Goal: Task Accomplishment & Management: Manage account settings

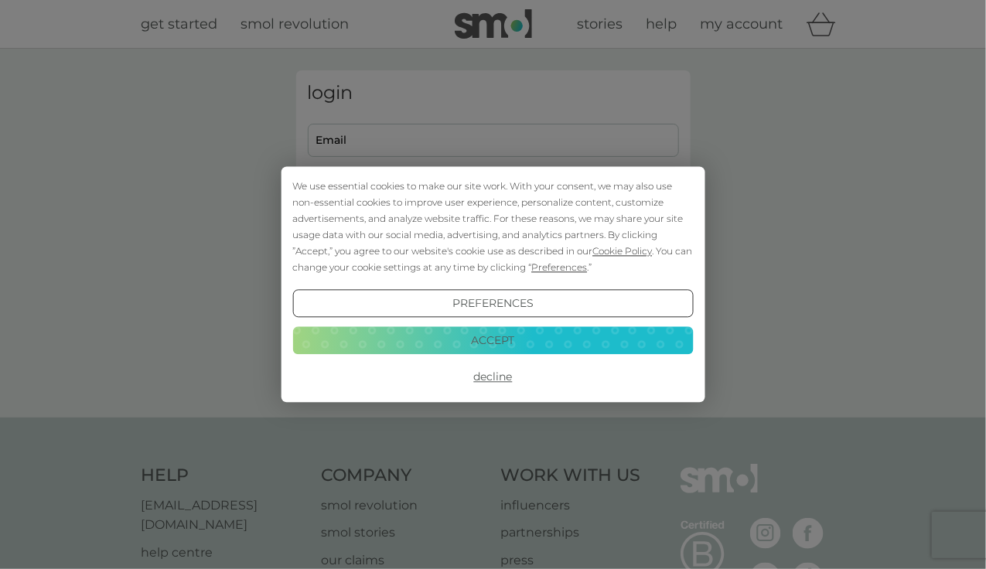
type input "[EMAIL_ADDRESS][DOMAIN_NAME]"
click at [524, 258] on div "We use essential cookies to make our site work. With your consent, we may also …" at bounding box center [492, 227] width 401 height 97
click at [531, 337] on button "Accept" at bounding box center [492, 340] width 401 height 28
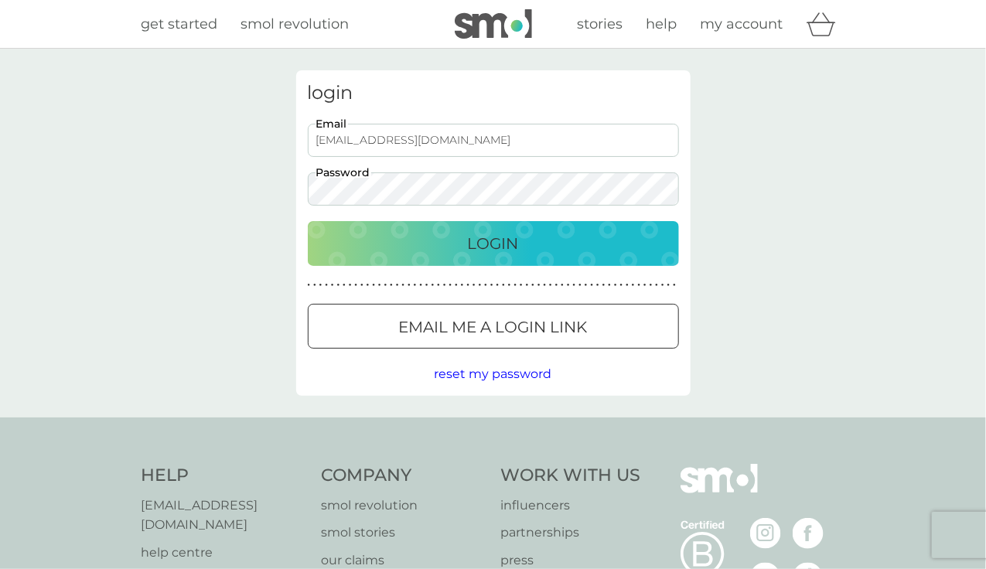
click at [503, 245] on p "Login" at bounding box center [493, 243] width 51 height 25
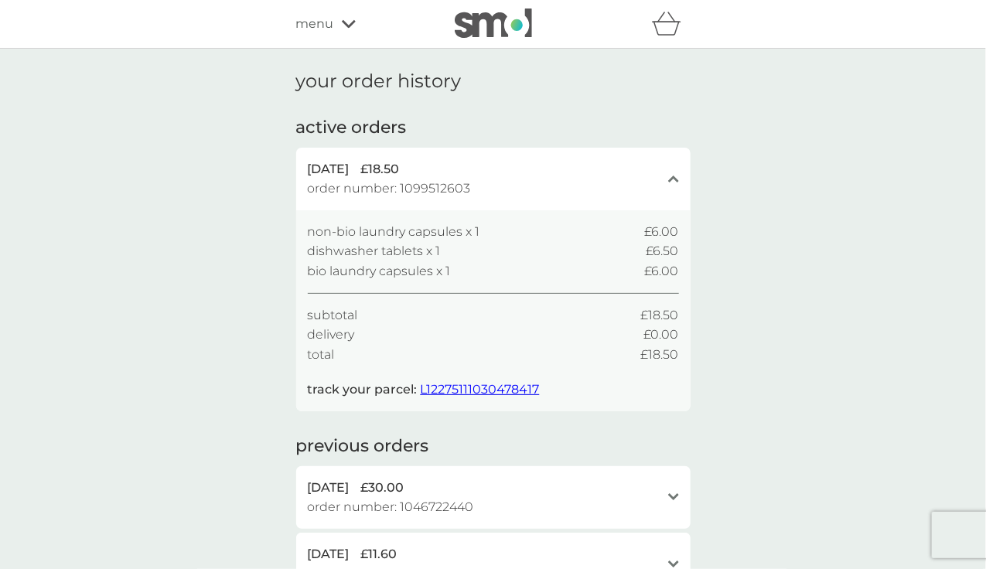
click at [348, 24] on icon at bounding box center [349, 23] width 14 height 9
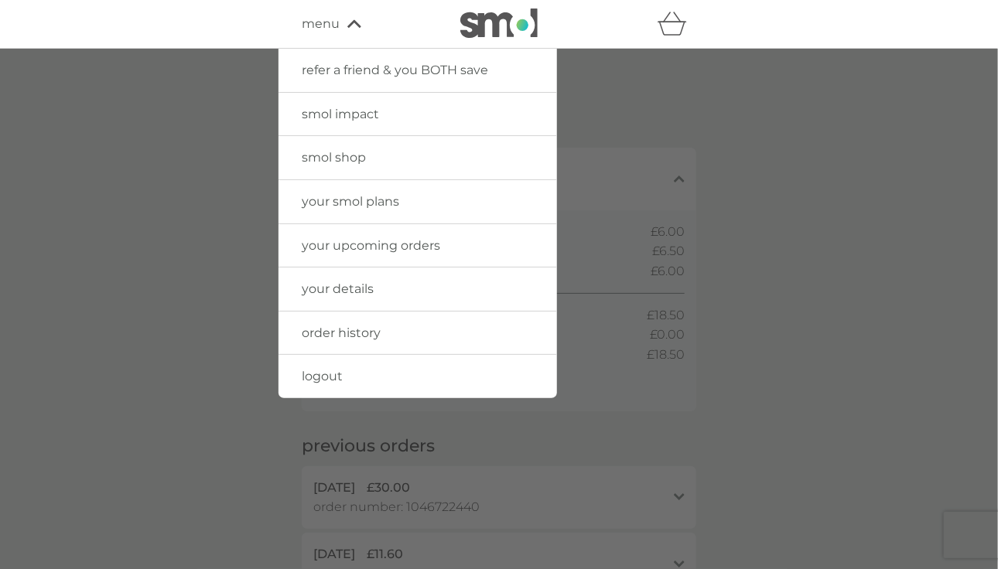
click at [344, 197] on span "your smol plans" at bounding box center [350, 201] width 97 height 15
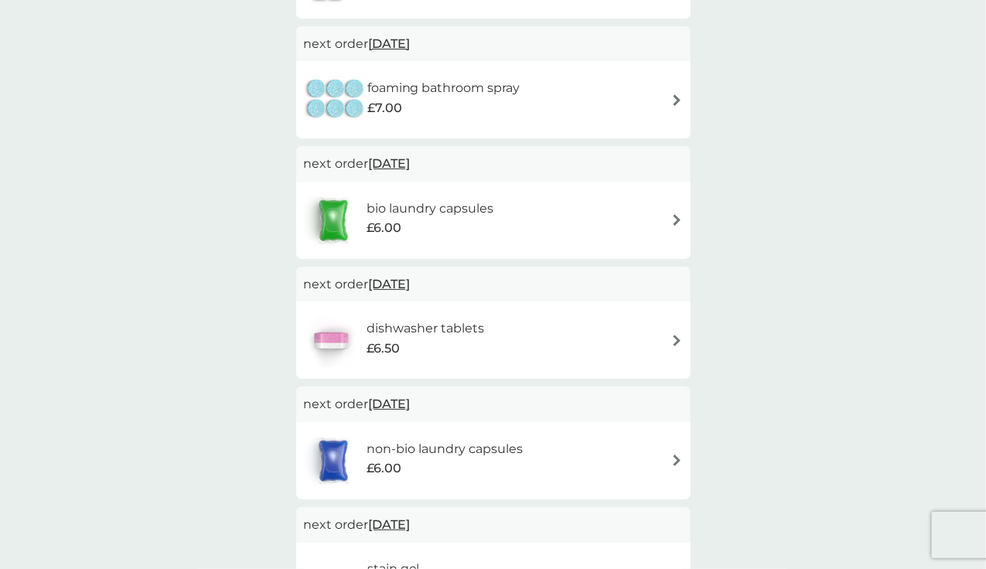
scroll to position [541, 0]
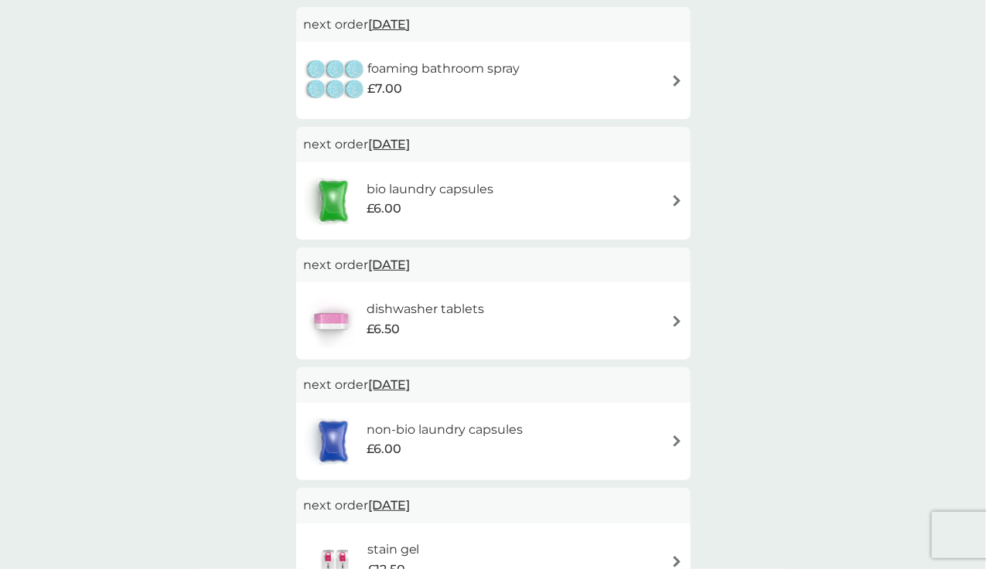
click at [678, 318] on img at bounding box center [677, 322] width 12 height 12
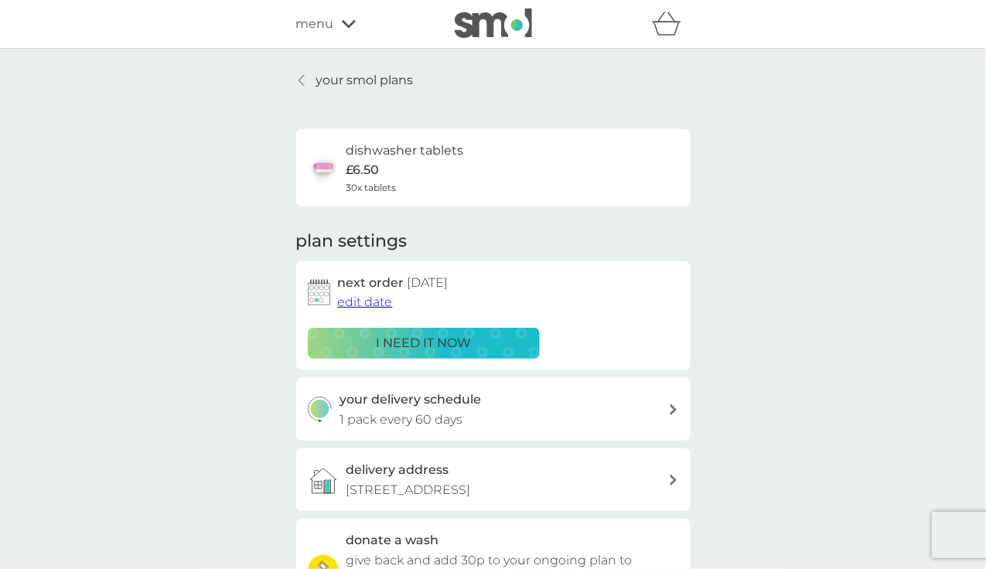
click at [354, 302] on span "edit date" at bounding box center [365, 302] width 55 height 15
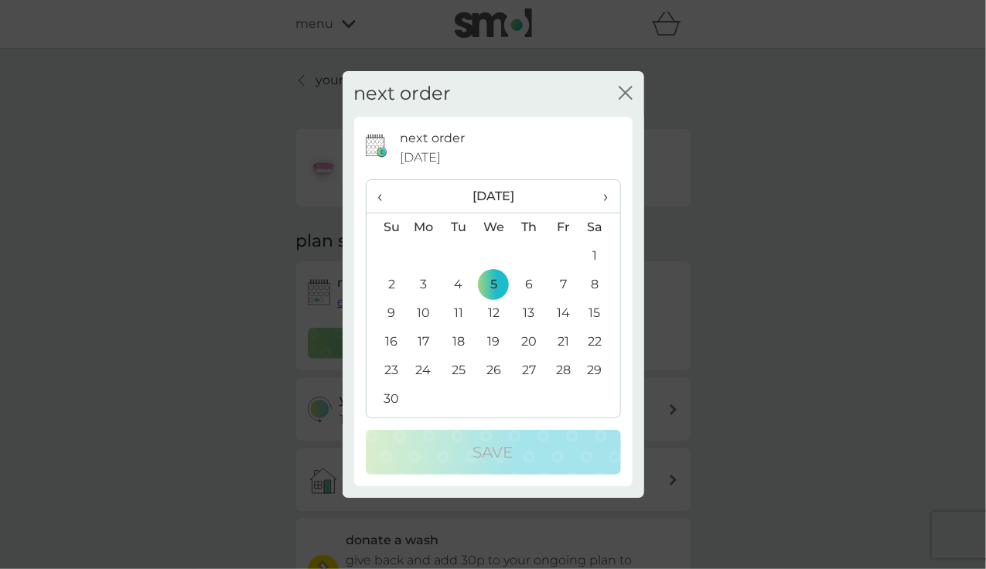
click at [627, 89] on icon "close" at bounding box center [626, 93] width 14 height 14
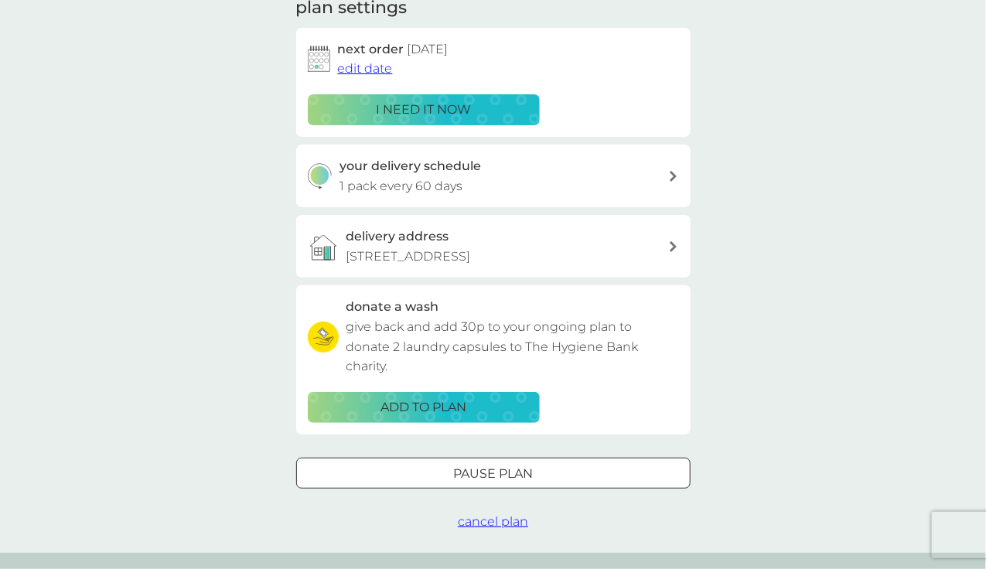
scroll to position [234, 0]
click at [492, 473] on div at bounding box center [493, 471] width 3 height 3
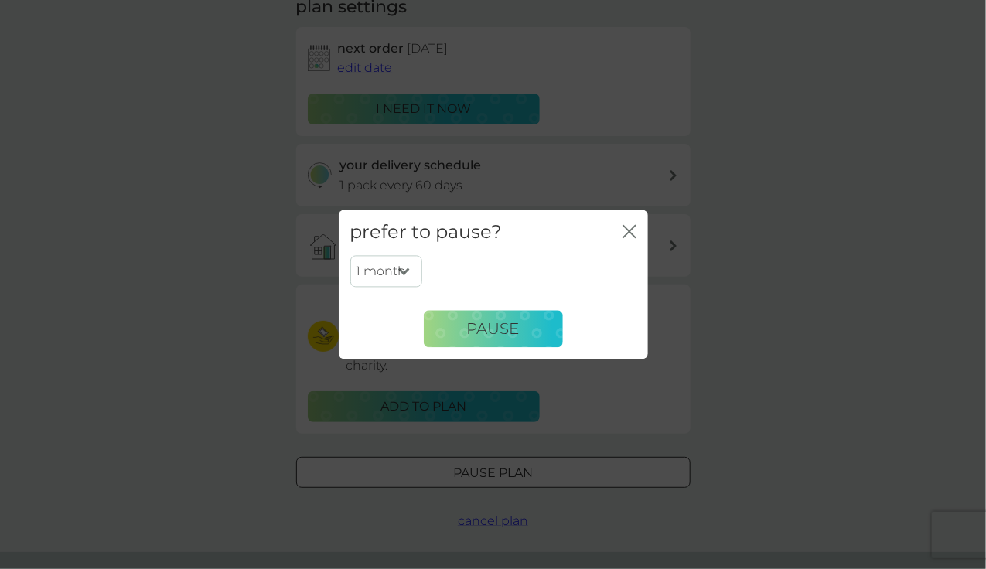
click at [401, 272] on select "1 month 2 months 3 months 4 months 5 months 6 months" at bounding box center [386, 271] width 72 height 32
select select "2"
click at [350, 255] on select "1 month 2 months 3 months 4 months 5 months 6 months" at bounding box center [386, 271] width 72 height 32
click at [513, 323] on span "Pause" at bounding box center [493, 328] width 53 height 19
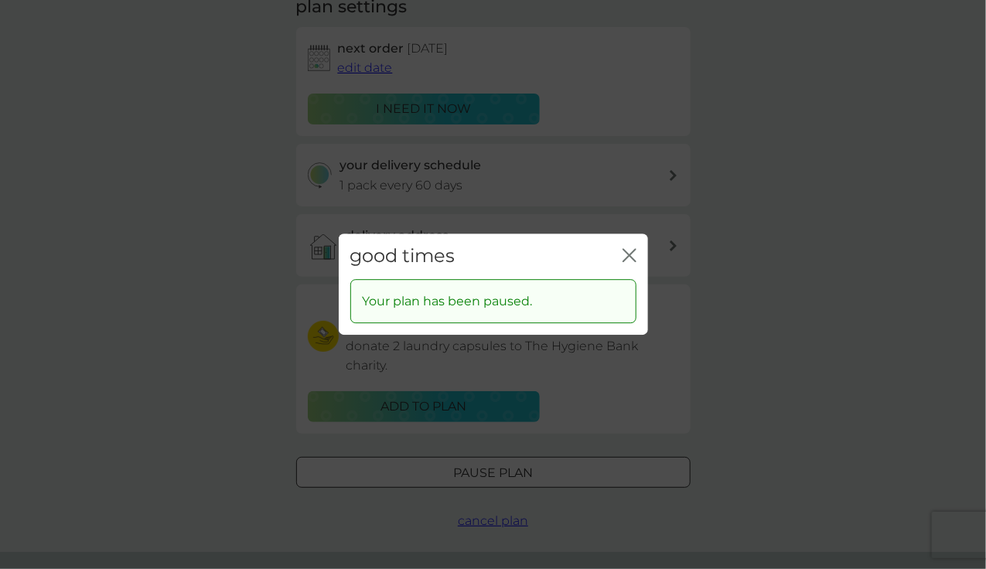
click at [776, 300] on div "good times close Your plan has been paused." at bounding box center [493, 284] width 986 height 569
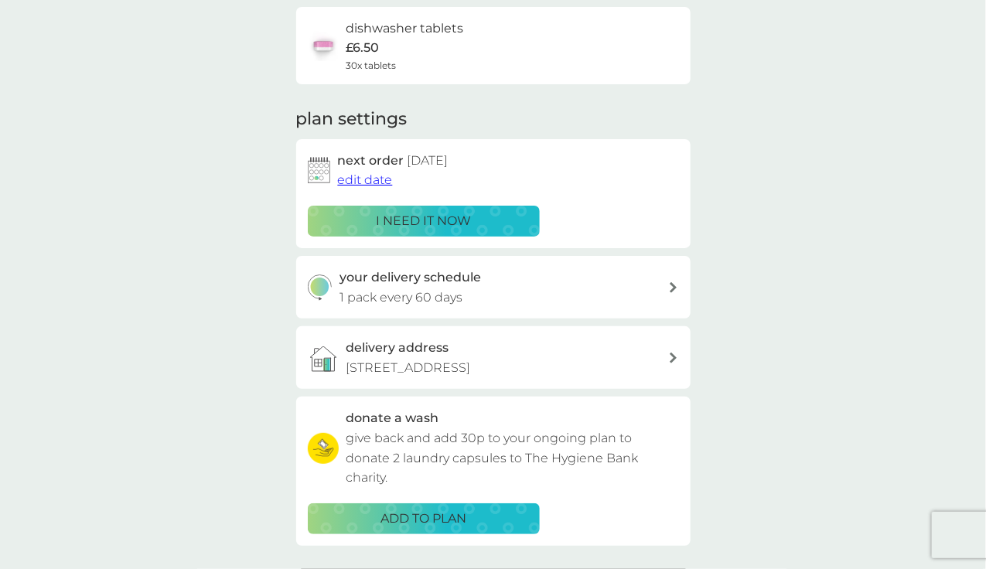
scroll to position [123, 0]
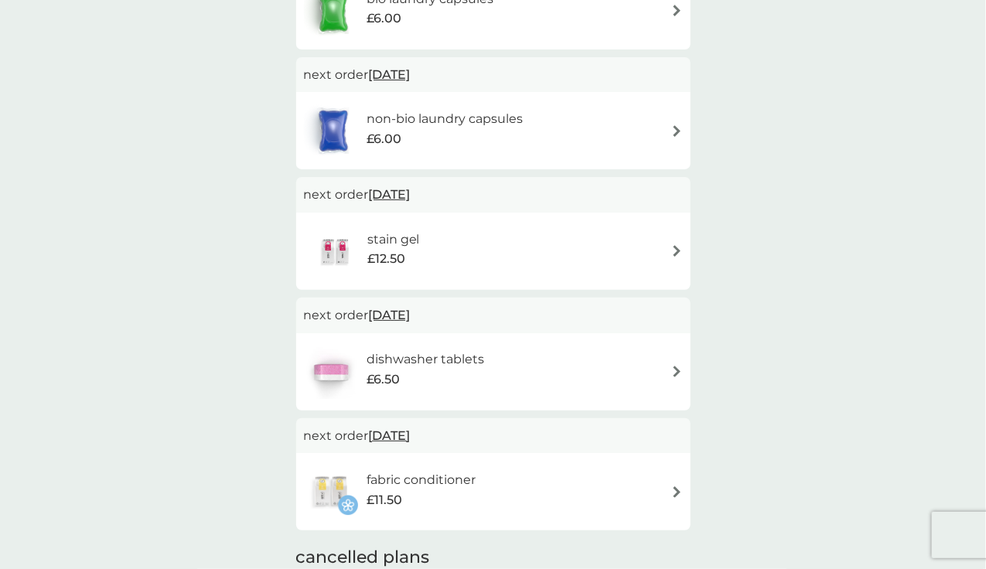
scroll to position [733, 0]
click at [409, 435] on span "8 Jan 2026" at bounding box center [390, 434] width 42 height 30
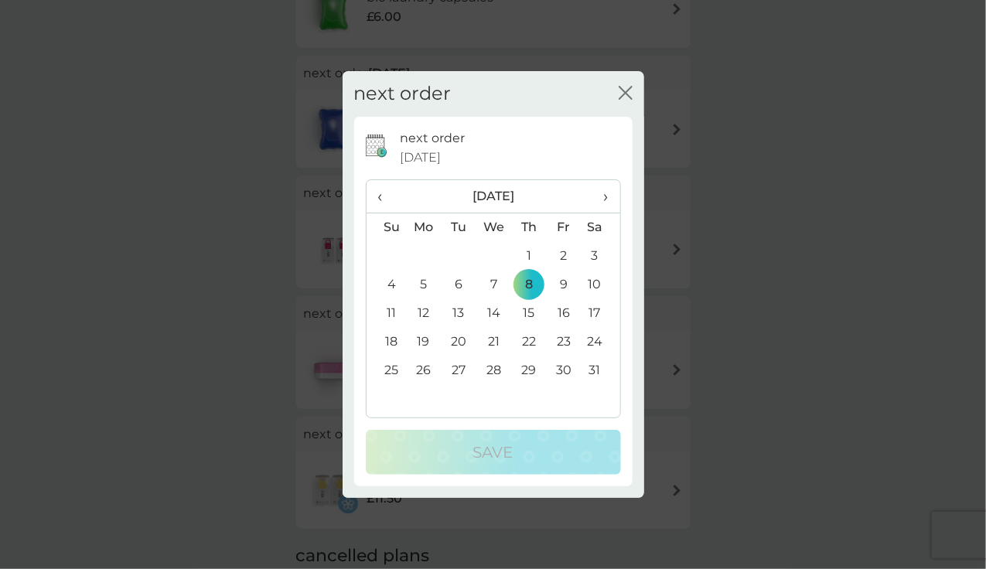
click at [422, 284] on td "5" at bounding box center [424, 285] width 36 height 29
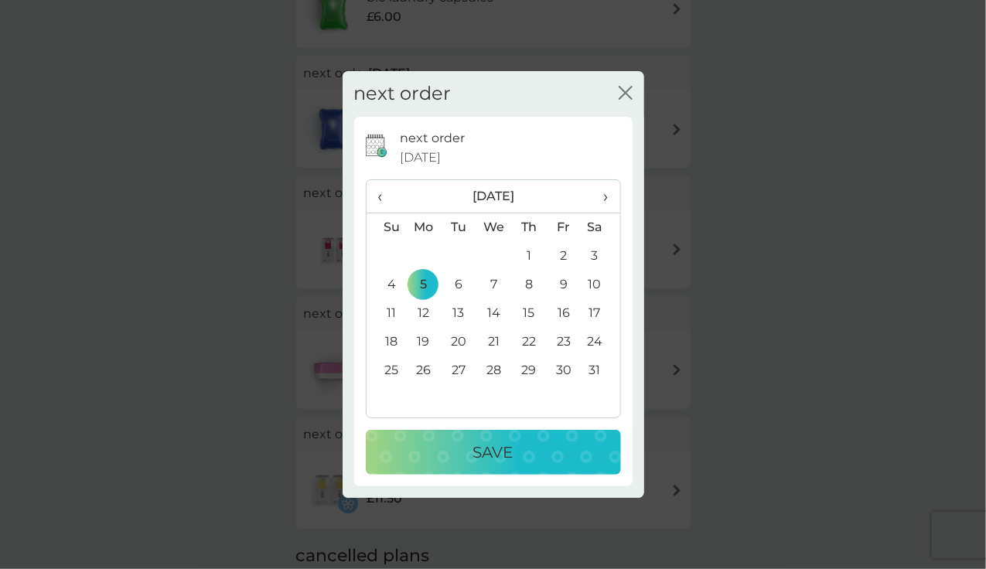
click at [449, 442] on div "Save" at bounding box center [493, 452] width 224 height 25
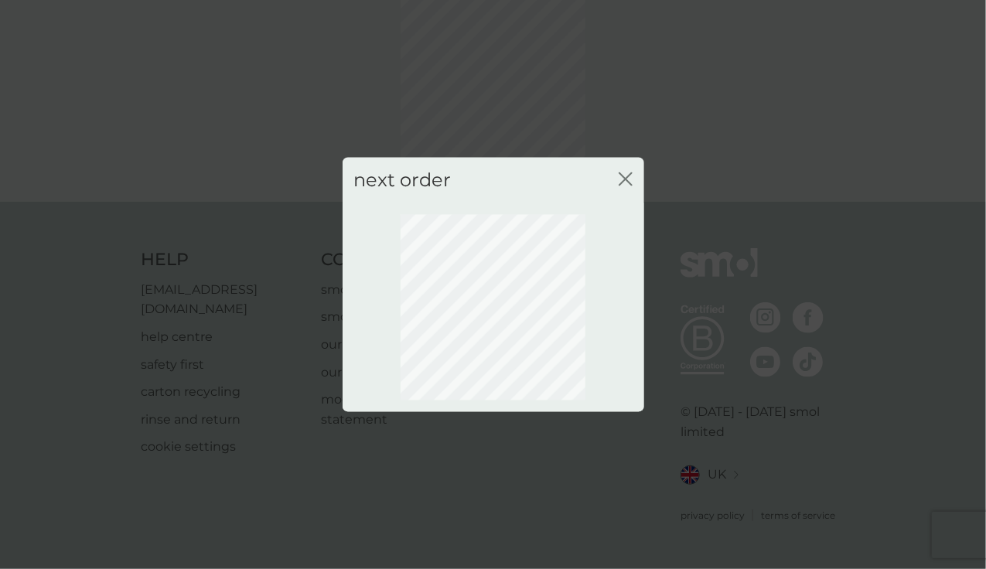
scroll to position [79, 0]
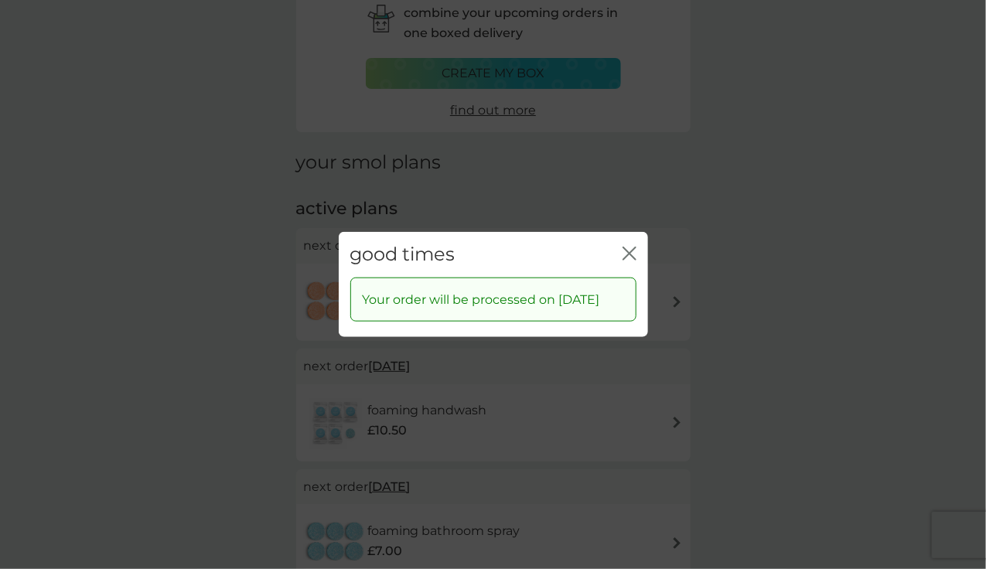
click at [627, 255] on icon "close" at bounding box center [626, 254] width 6 height 12
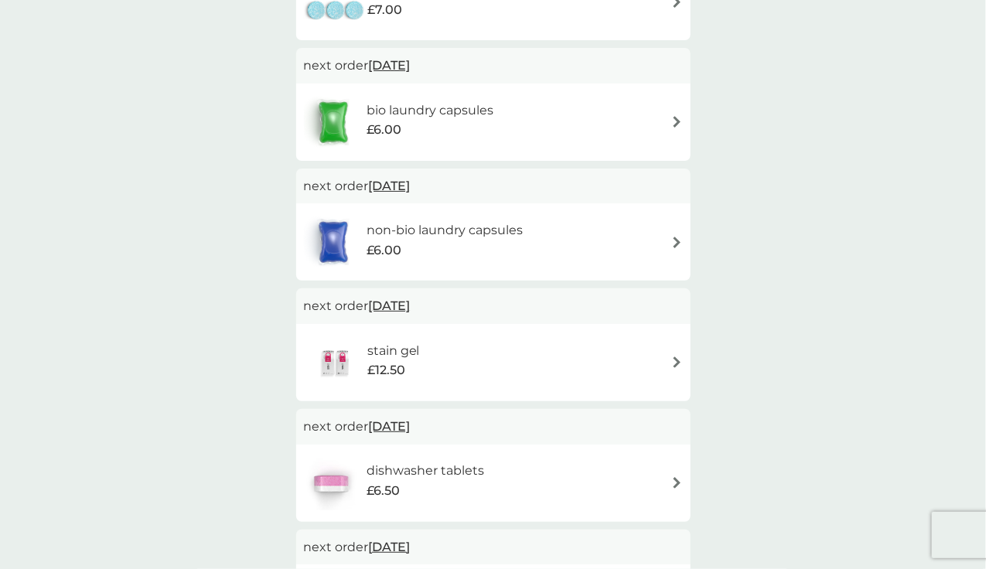
scroll to position [617, 0]
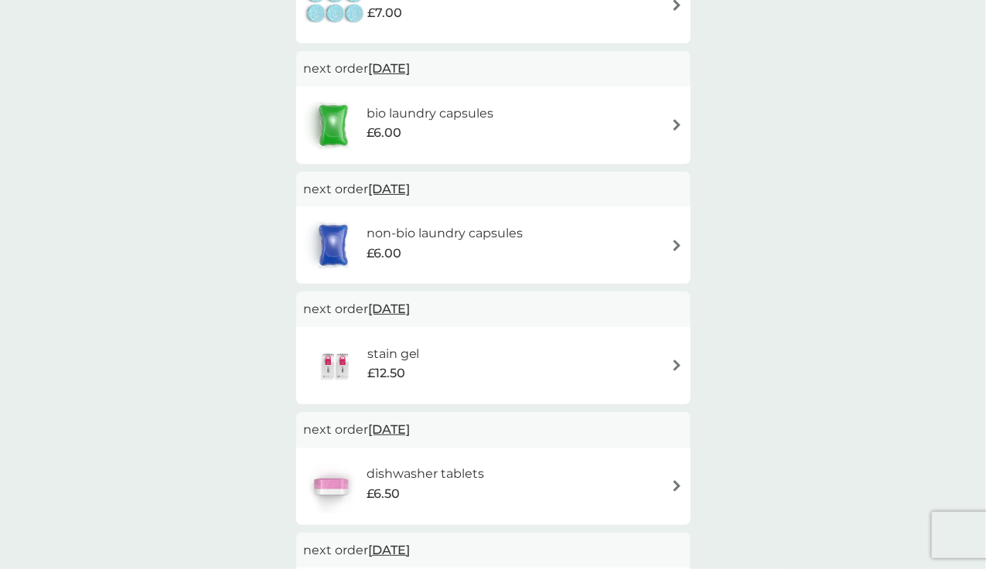
click at [388, 186] on span "5 Nov 2025" at bounding box center [390, 189] width 42 height 30
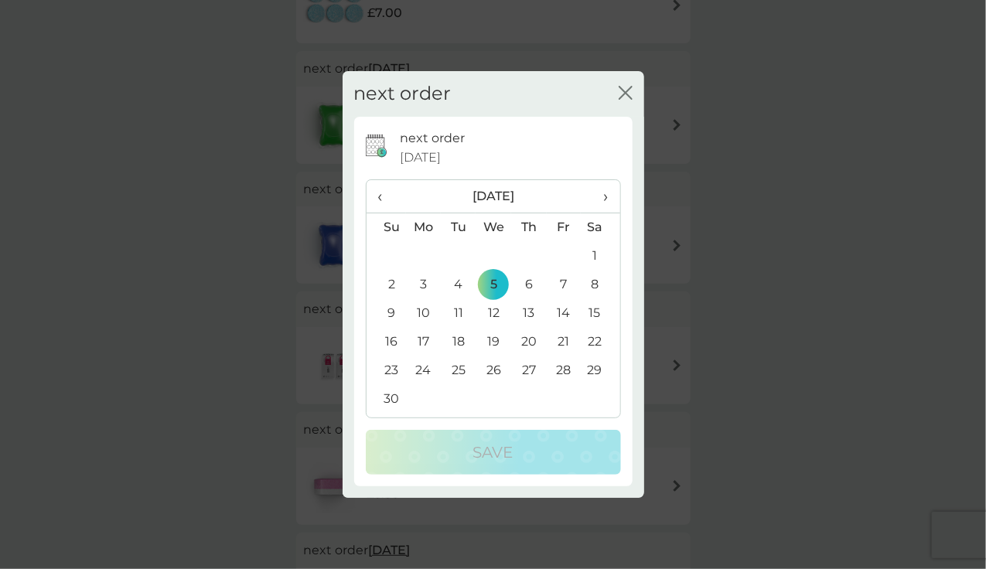
click at [598, 310] on td "15" at bounding box center [600, 313] width 39 height 29
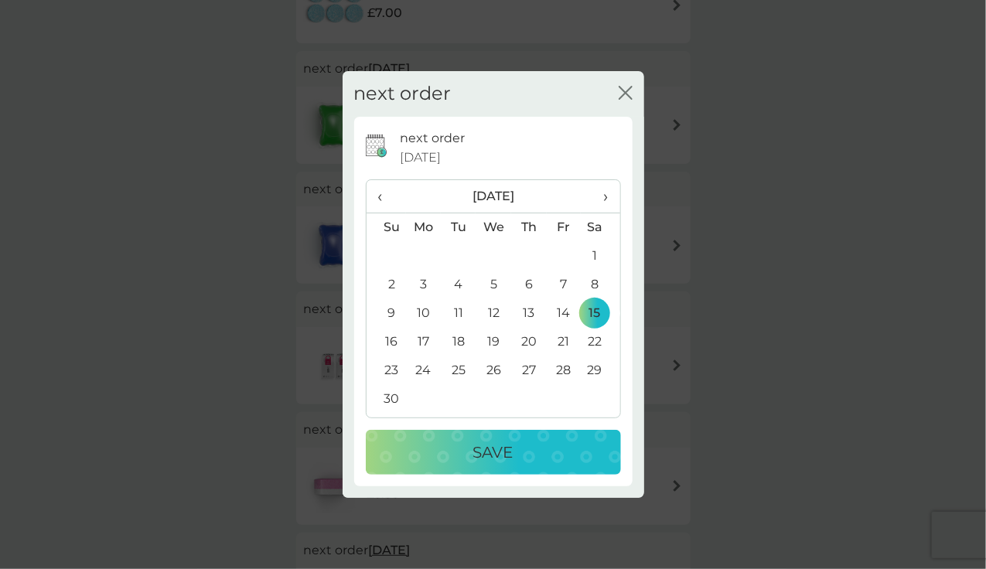
click at [500, 445] on p "Save" at bounding box center [493, 452] width 40 height 25
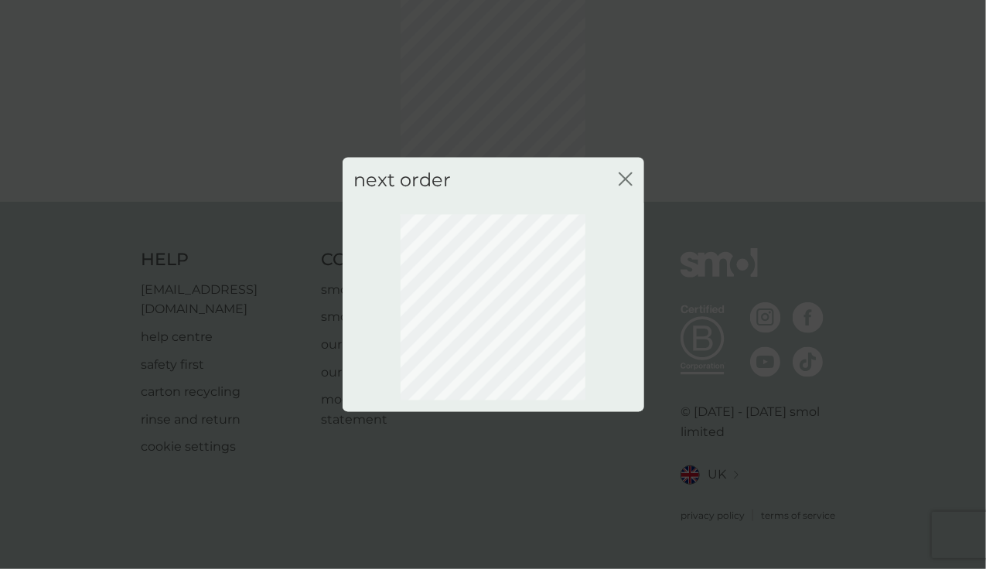
scroll to position [79, 0]
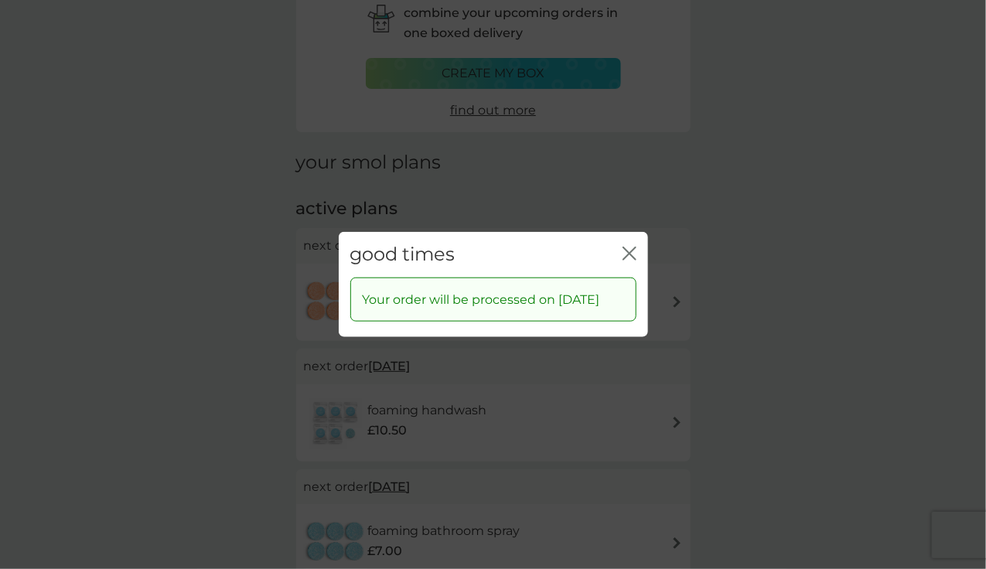
click at [631, 247] on icon "close" at bounding box center [630, 254] width 14 height 14
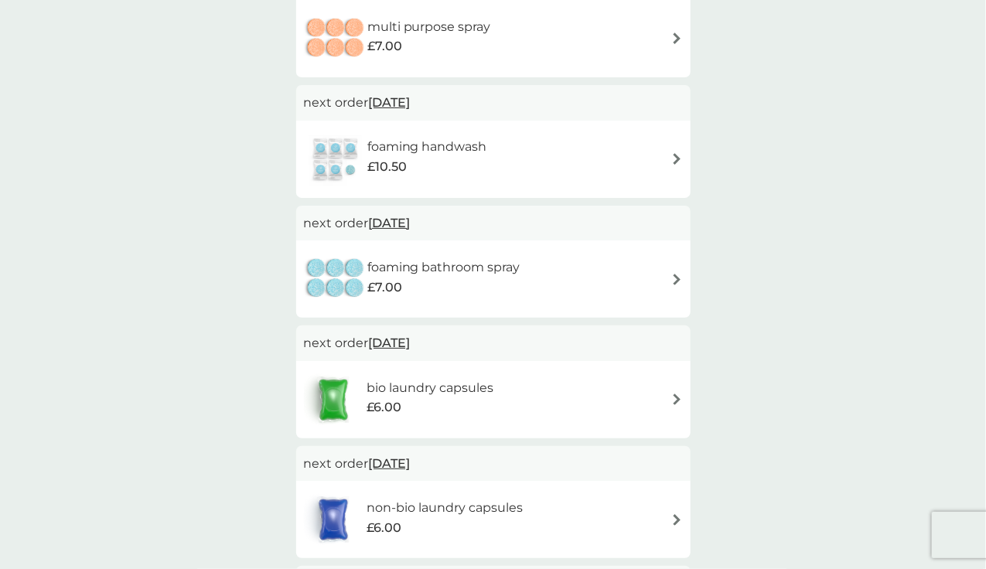
scroll to position [343, 0]
click at [390, 342] on span "5 Nov 2025" at bounding box center [390, 342] width 42 height 30
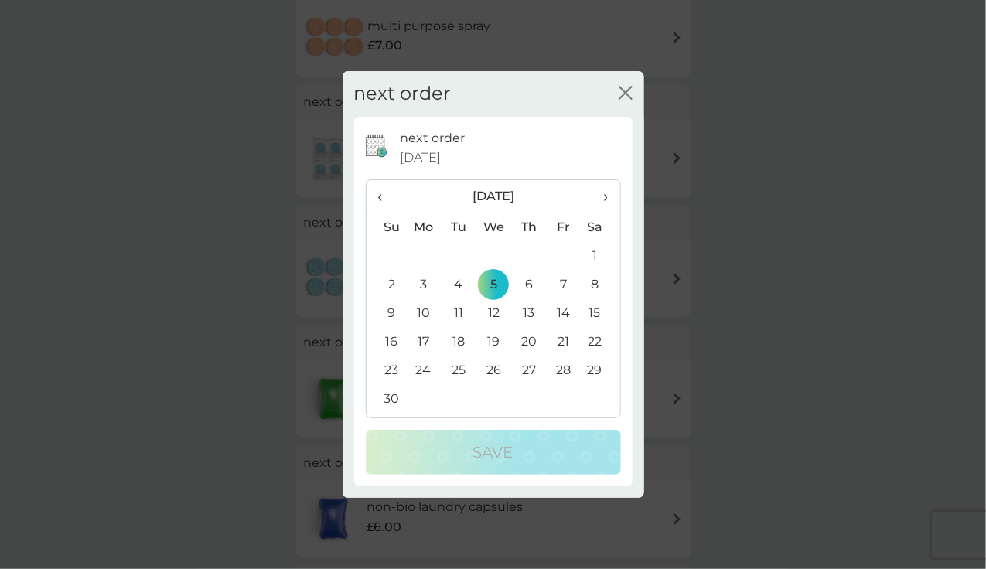
click at [593, 310] on td "15" at bounding box center [600, 313] width 39 height 29
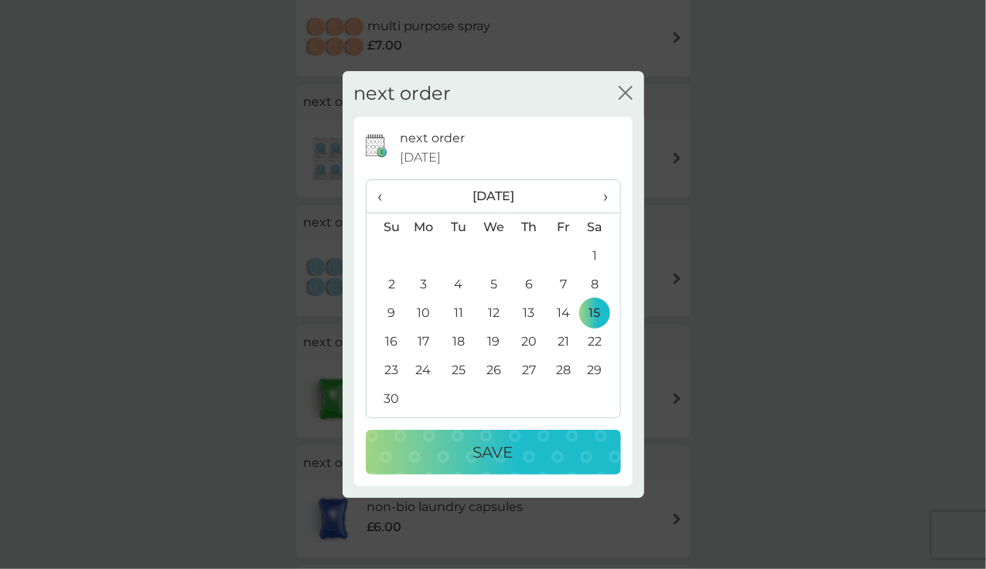
click at [497, 451] on p "Save" at bounding box center [493, 452] width 40 height 25
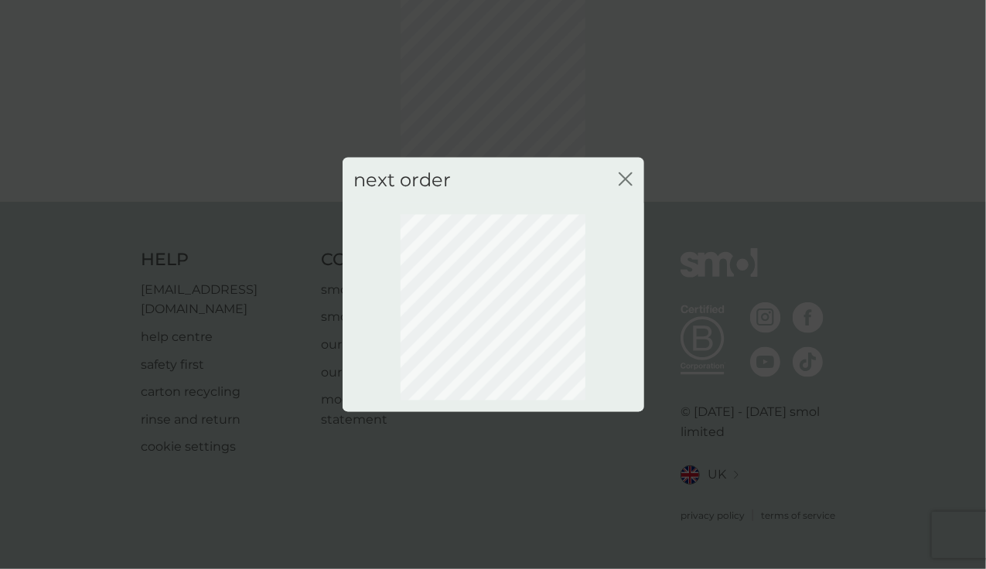
scroll to position [79, 0]
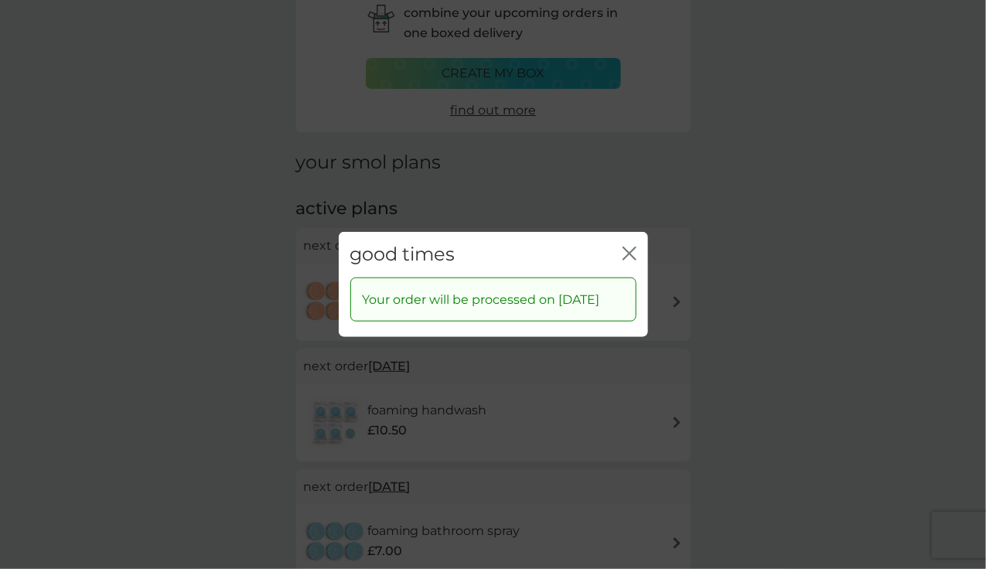
click at [628, 247] on icon "close" at bounding box center [630, 254] width 14 height 14
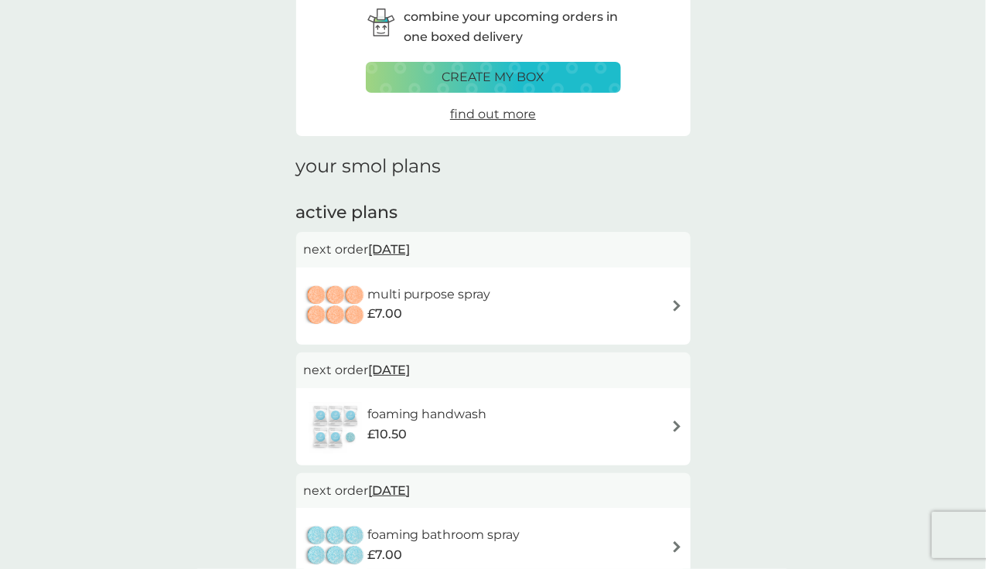
scroll to position [73, 0]
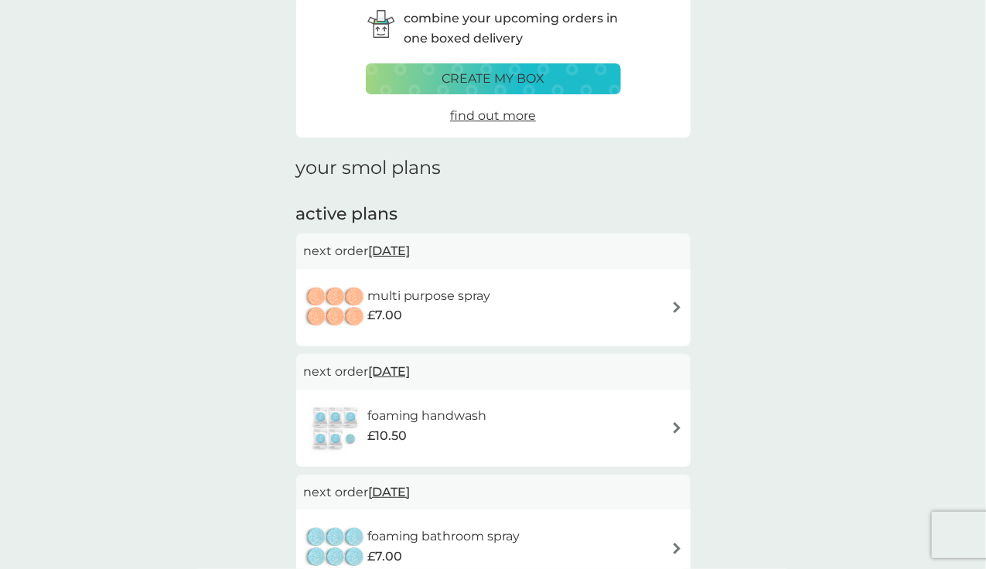
click at [411, 249] on span "20 Oct 2025" at bounding box center [390, 251] width 42 height 30
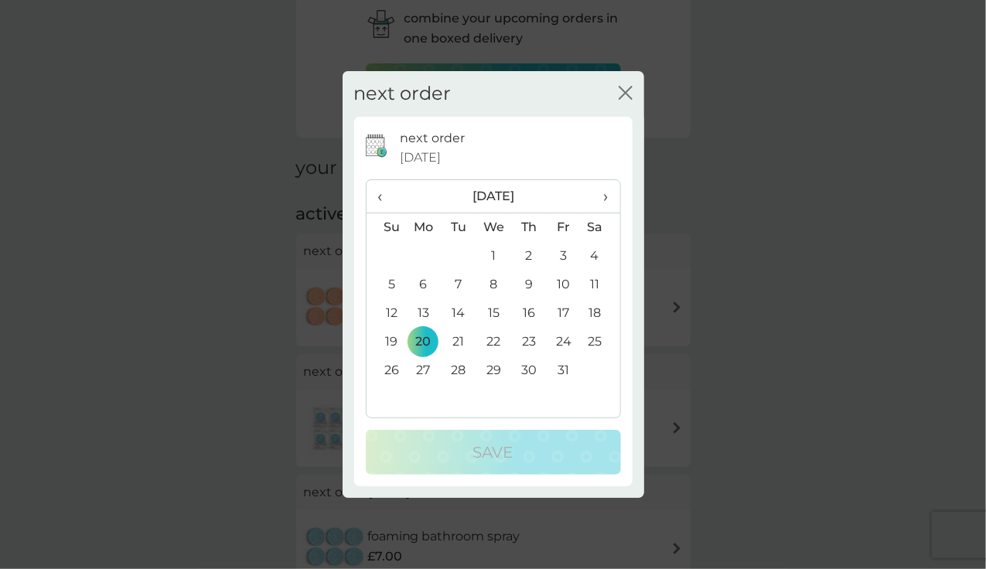
click at [605, 200] on span "›" at bounding box center [600, 196] width 15 height 32
click at [422, 286] on td "5" at bounding box center [424, 285] width 36 height 29
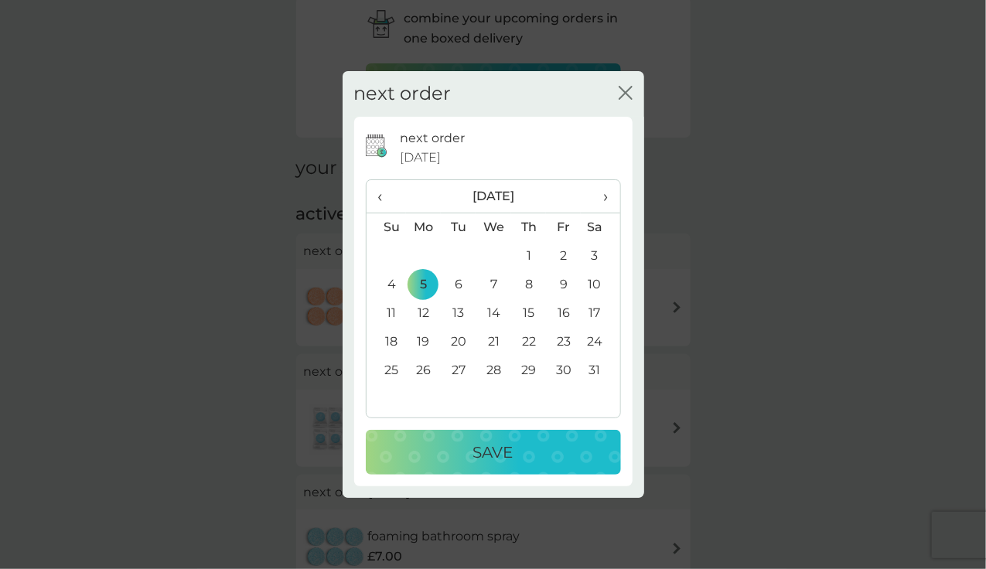
click at [448, 443] on div "Save" at bounding box center [493, 452] width 224 height 25
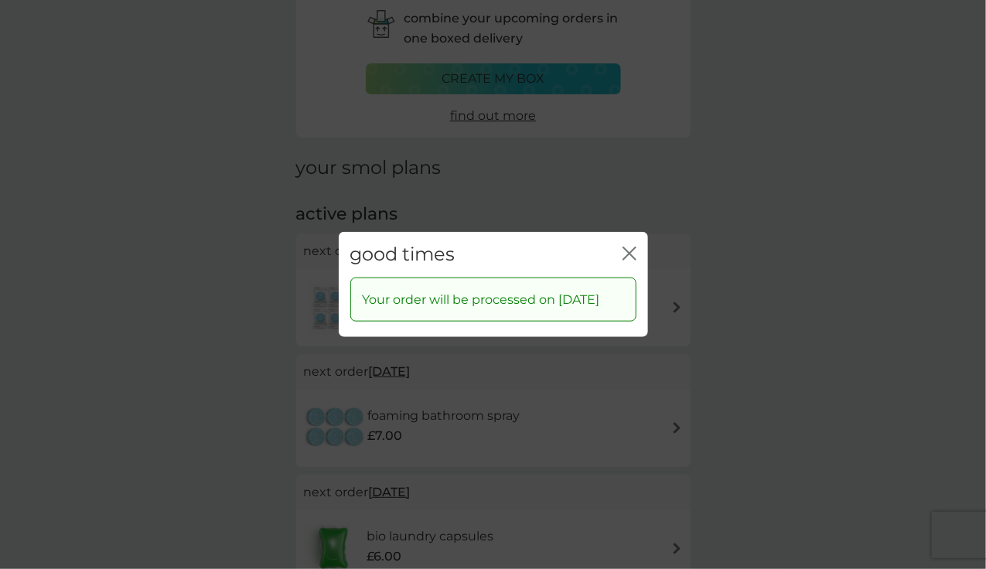
click at [630, 247] on icon "close" at bounding box center [630, 254] width 14 height 14
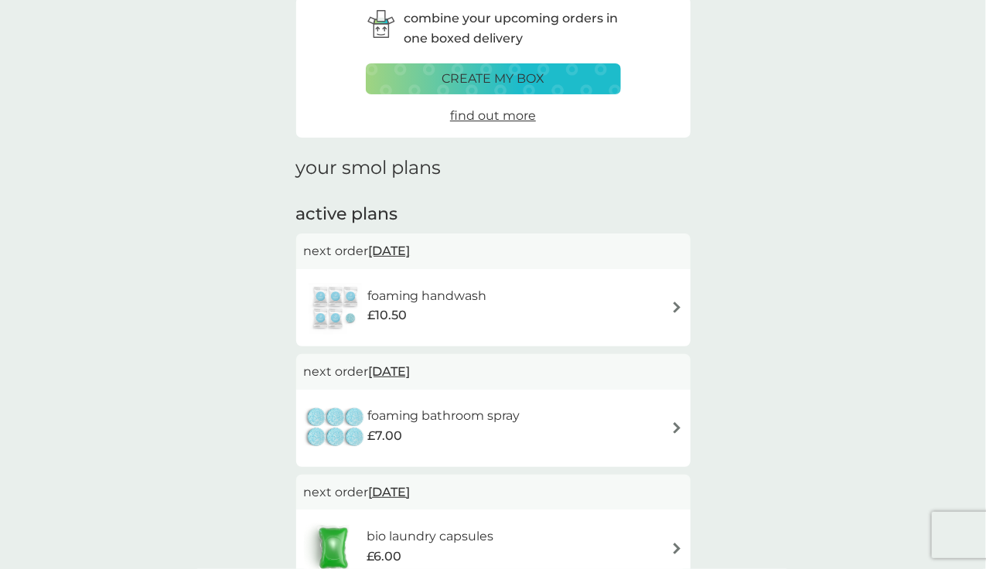
click at [395, 251] on span "20 Oct 2025" at bounding box center [390, 251] width 42 height 30
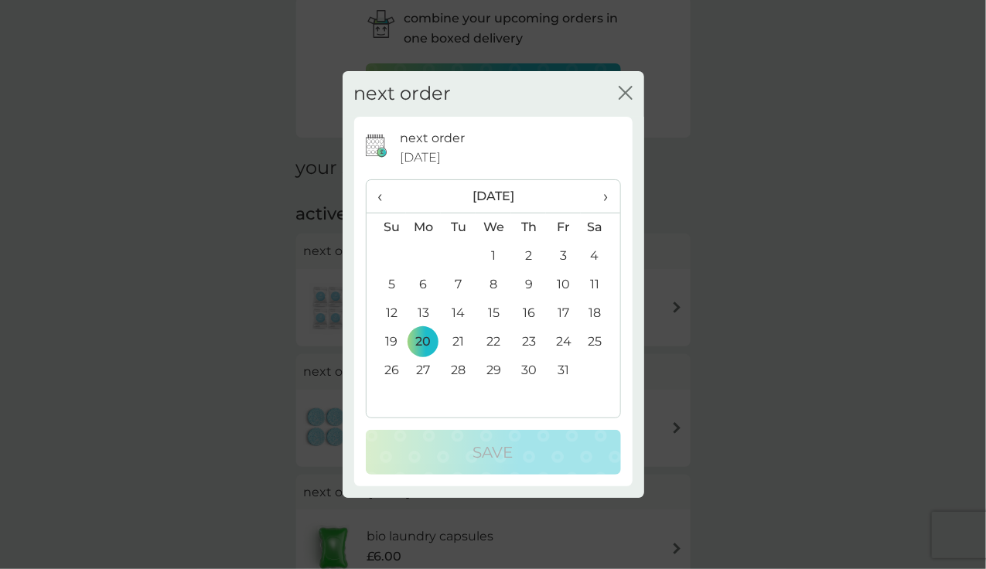
click at [608, 197] on span "›" at bounding box center [600, 196] width 15 height 32
click at [425, 282] on td "5" at bounding box center [424, 285] width 36 height 29
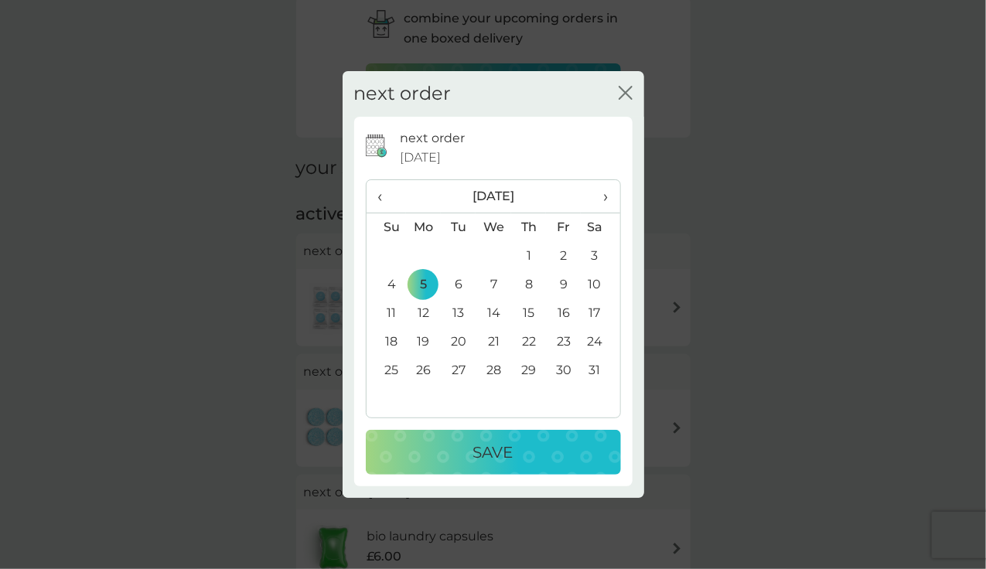
click at [454, 452] on div "Save" at bounding box center [493, 452] width 224 height 25
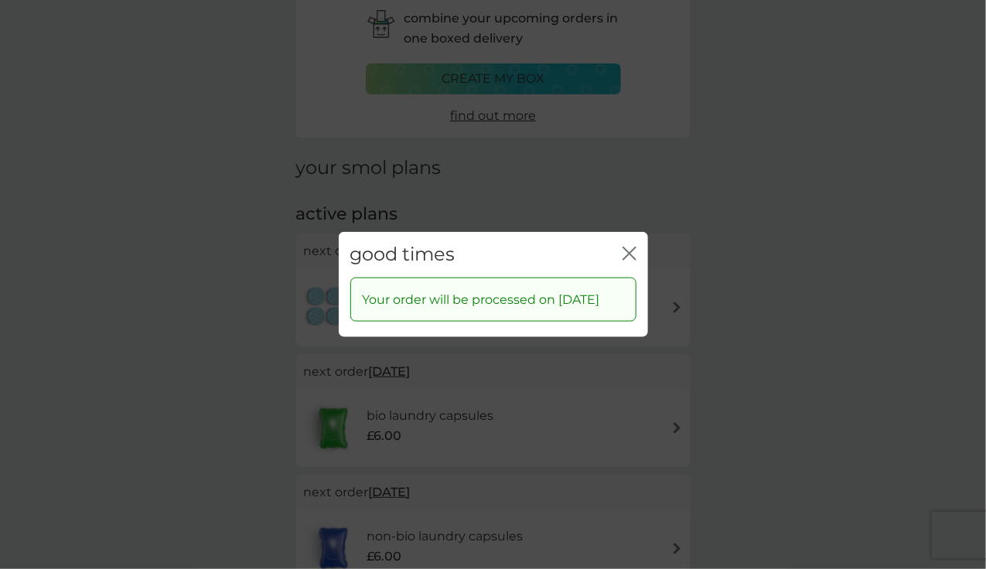
click at [630, 255] on icon "close" at bounding box center [633, 254] width 6 height 12
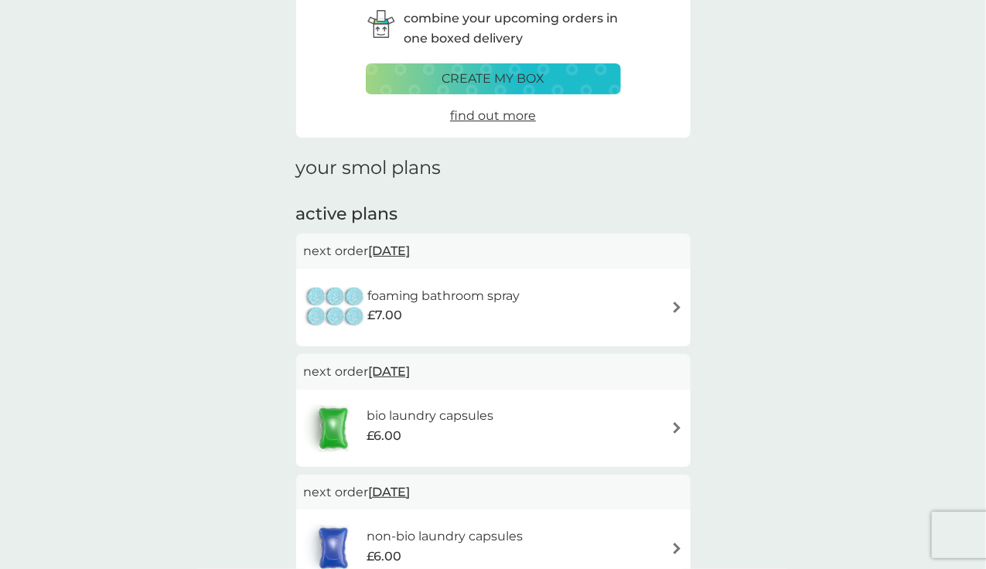
click at [398, 252] on span "20 Oct 2025" at bounding box center [390, 251] width 42 height 30
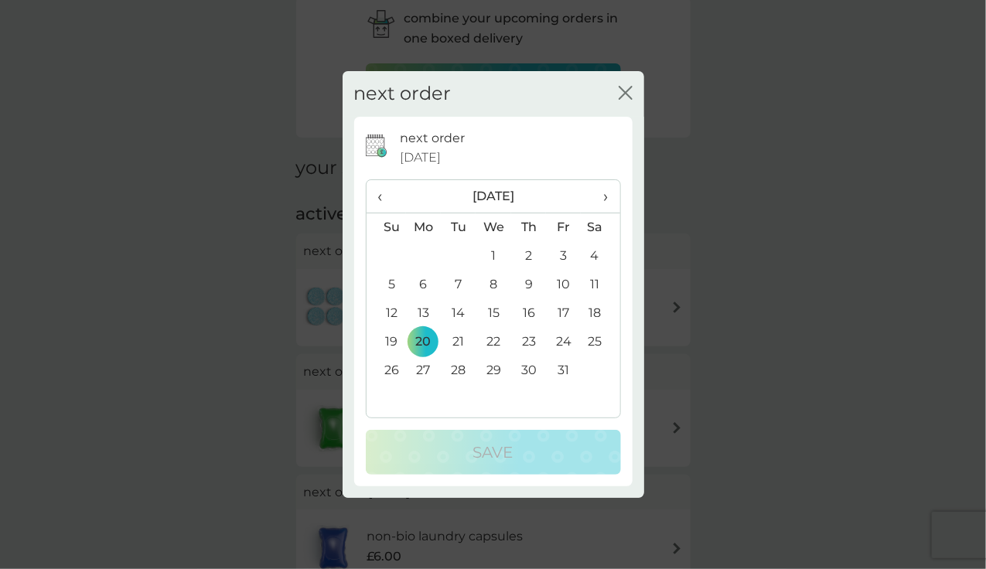
click at [605, 197] on span "›" at bounding box center [600, 196] width 15 height 32
click at [425, 285] on td "5" at bounding box center [424, 285] width 36 height 29
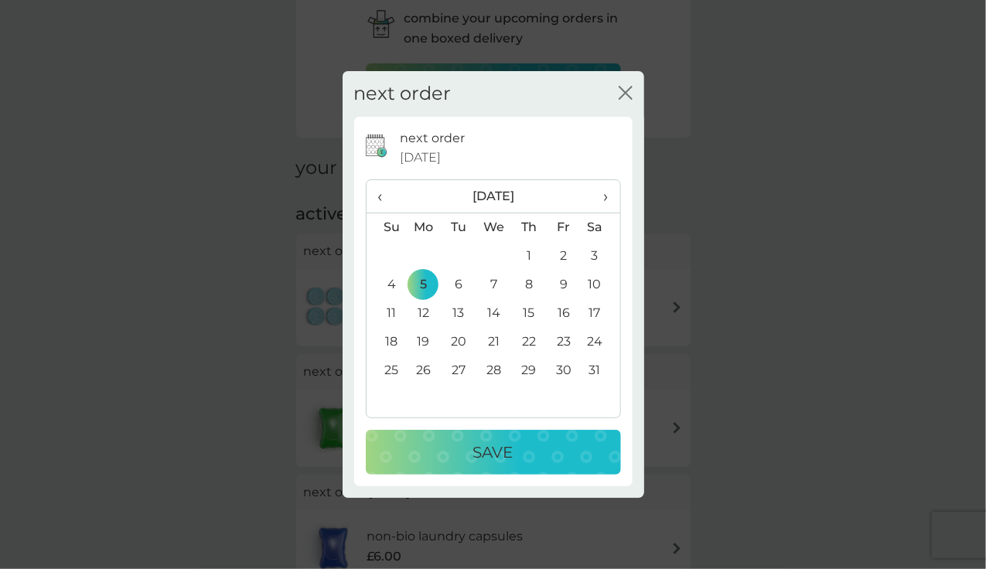
click at [470, 449] on div "Save" at bounding box center [493, 452] width 224 height 25
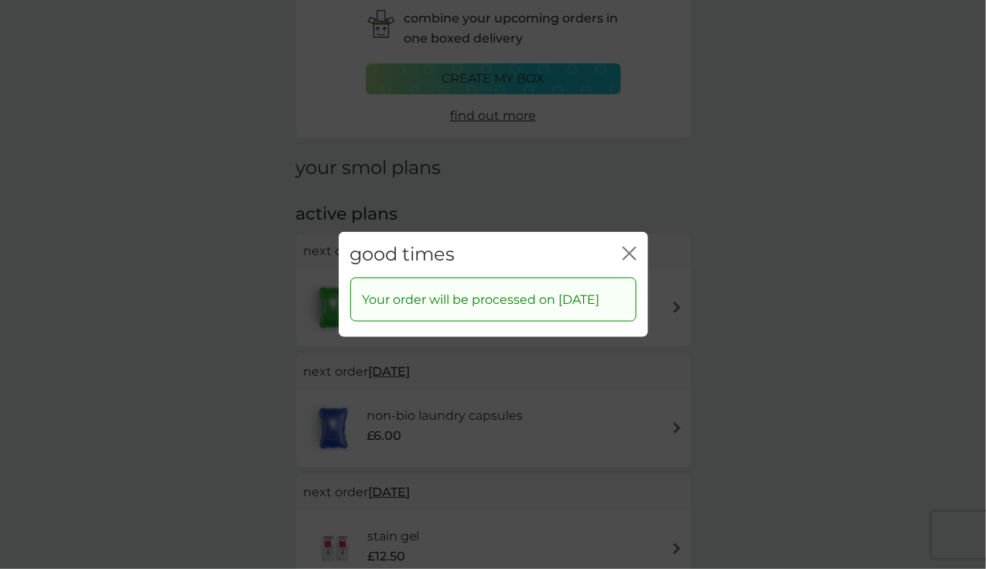
click at [626, 248] on icon "close" at bounding box center [630, 254] width 14 height 14
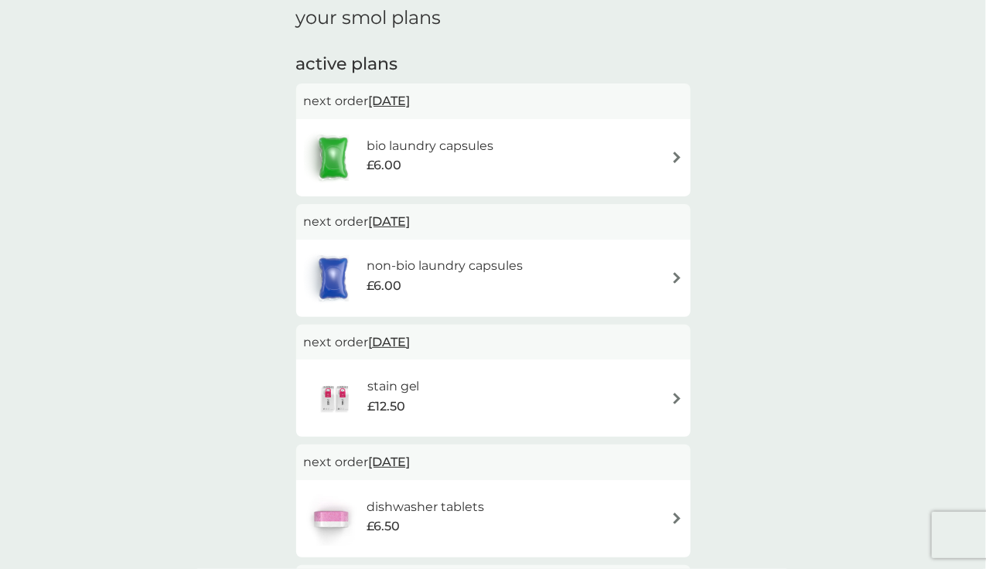
scroll to position [201, 0]
